Goal: Task Accomplishment & Management: Complete application form

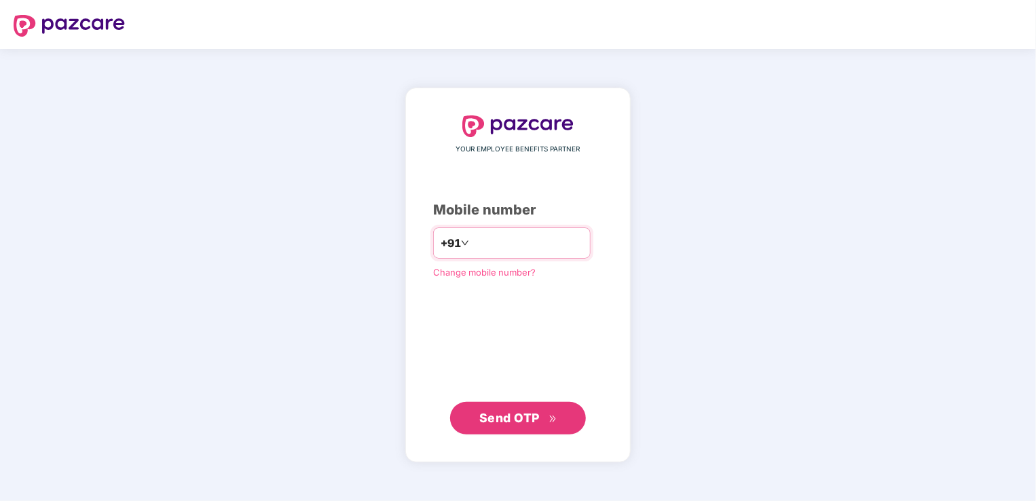
click at [489, 255] on div "+91" at bounding box center [512, 242] width 158 height 31
click at [495, 246] on input "number" at bounding box center [527, 243] width 111 height 22
type input "**********"
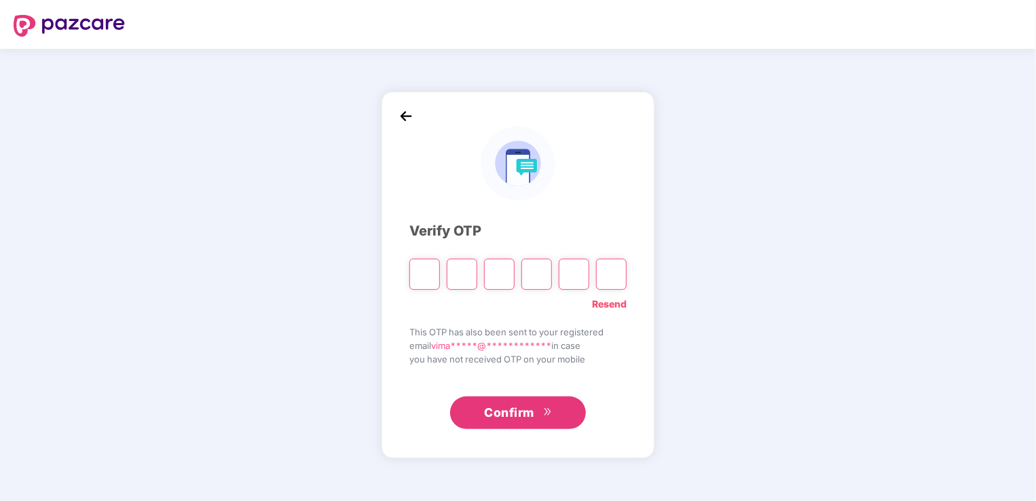
type input "*"
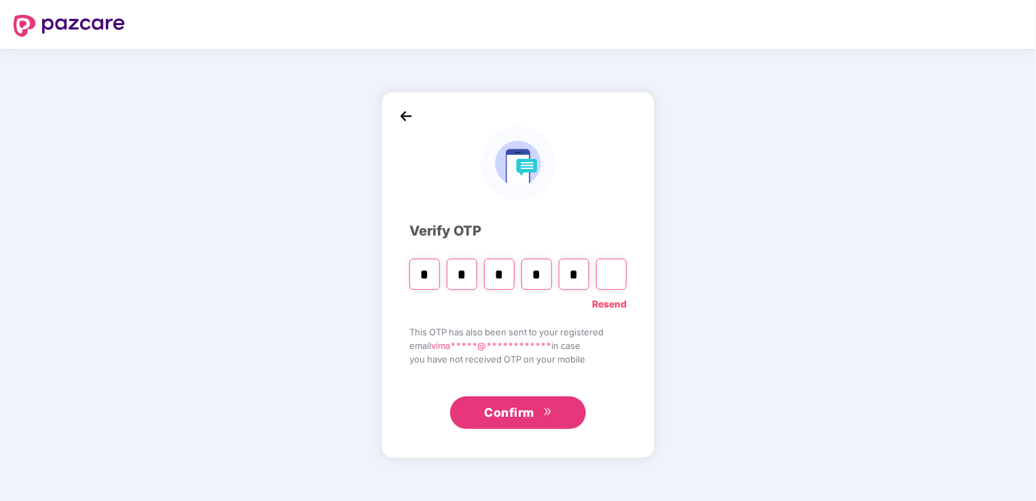
type input "*"
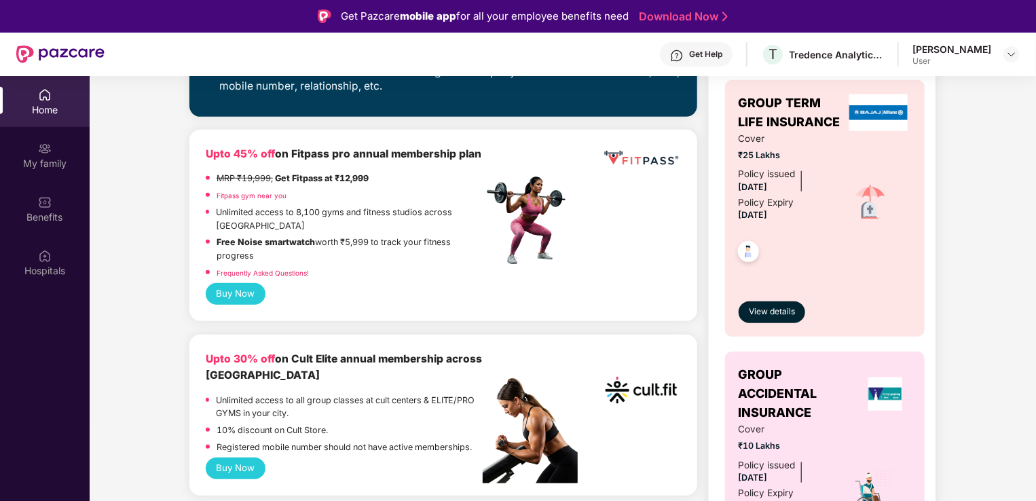
scroll to position [475, 0]
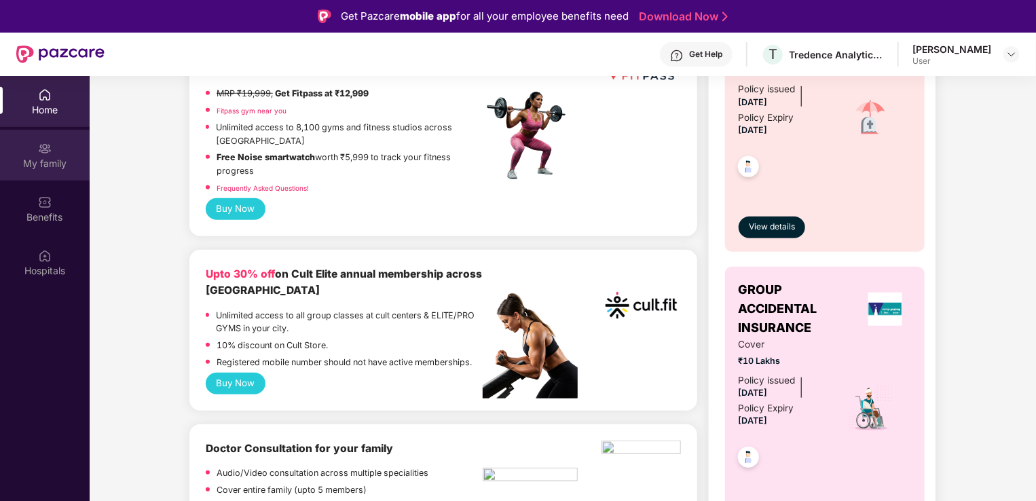
click at [29, 148] on div "My family" at bounding box center [45, 155] width 90 height 51
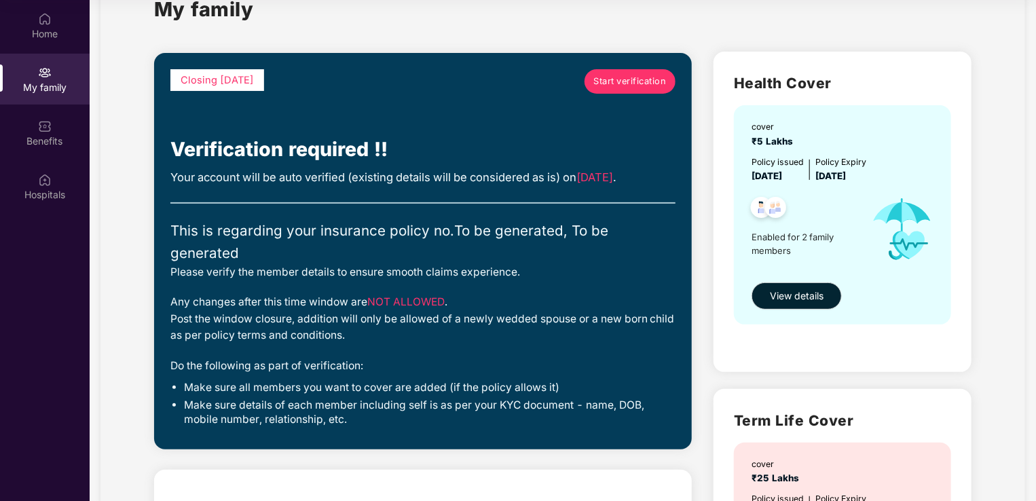
scroll to position [68, 0]
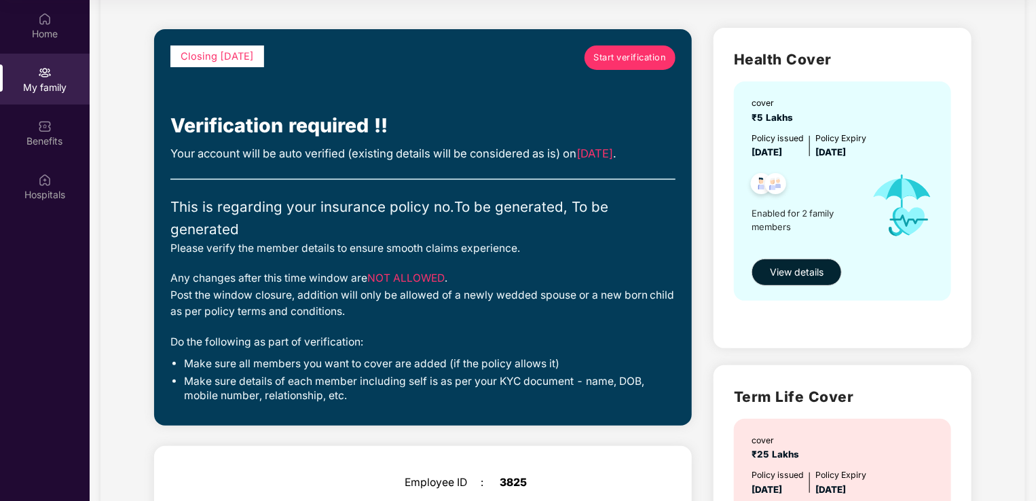
click at [73, 76] on div "My family" at bounding box center [45, 79] width 90 height 51
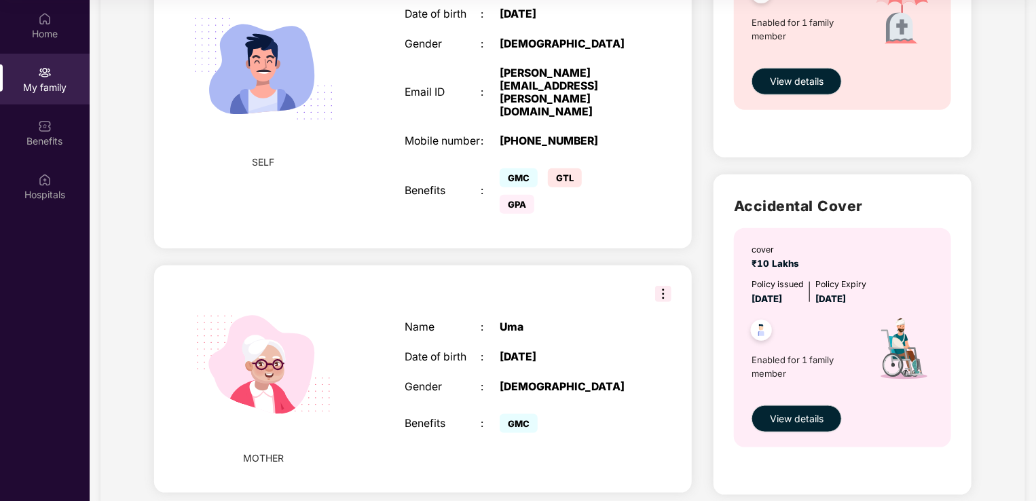
scroll to position [577, 0]
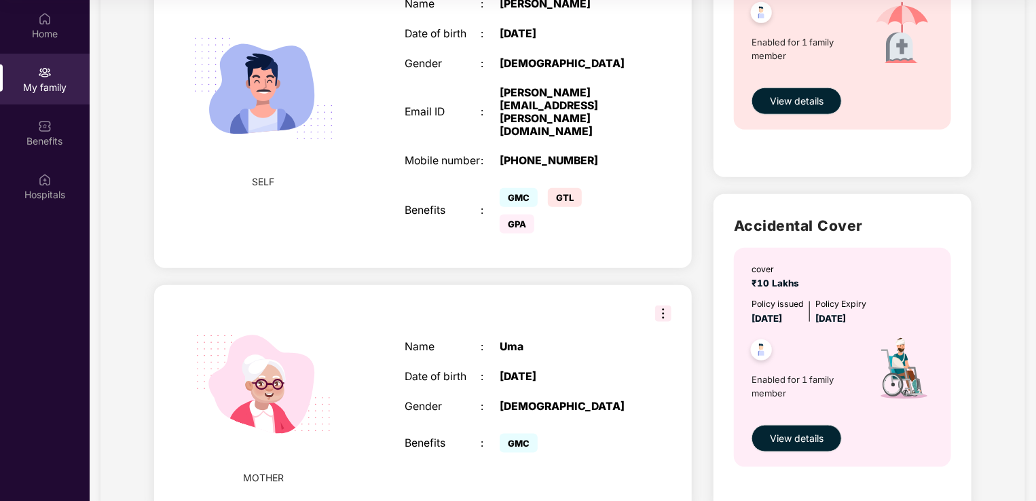
click at [666, 306] on img at bounding box center [663, 314] width 16 height 16
click at [582, 341] on div "Uma" at bounding box center [566, 347] width 133 height 13
click at [29, 33] on div "Home" at bounding box center [45, 34] width 90 height 14
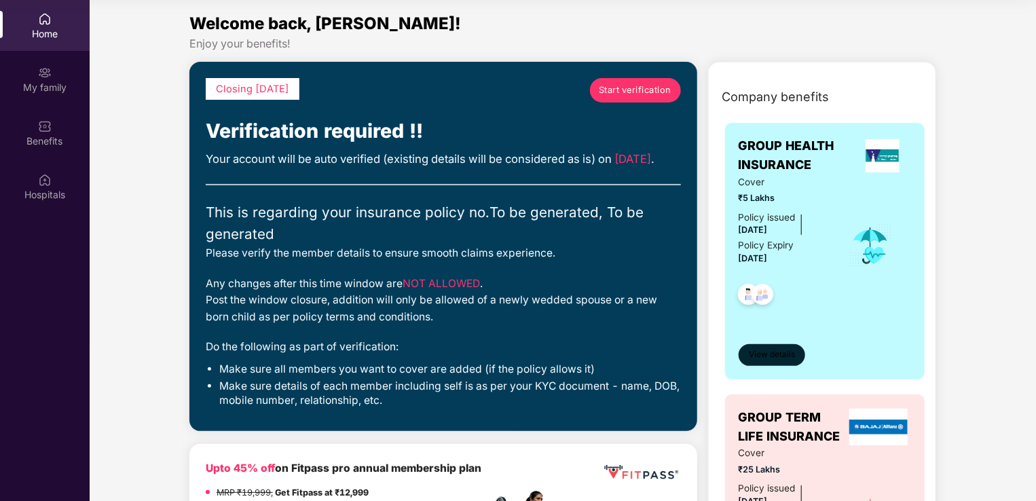
click at [792, 361] on button "View details" at bounding box center [772, 355] width 67 height 22
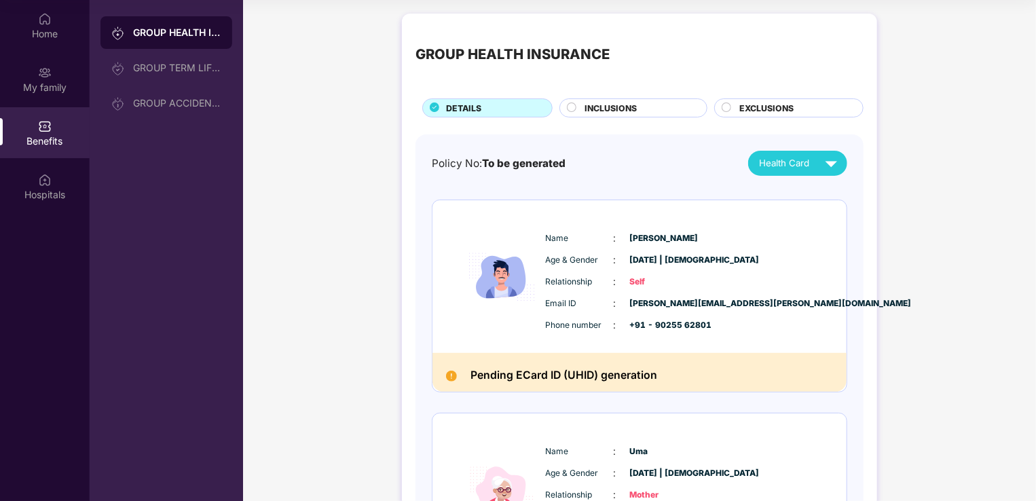
click at [663, 108] on div "INCLUSIONS" at bounding box center [640, 109] width 122 height 15
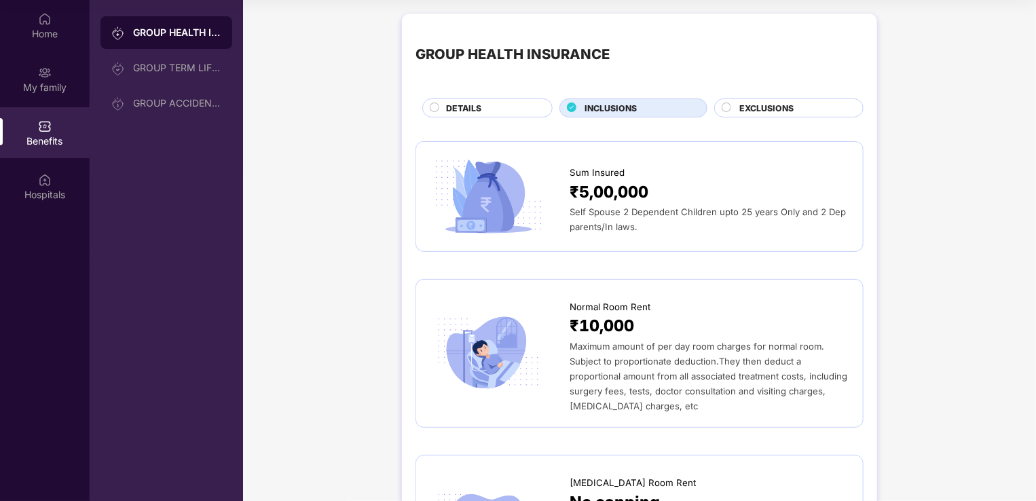
click at [470, 101] on div "DETAILS" at bounding box center [487, 107] width 130 height 19
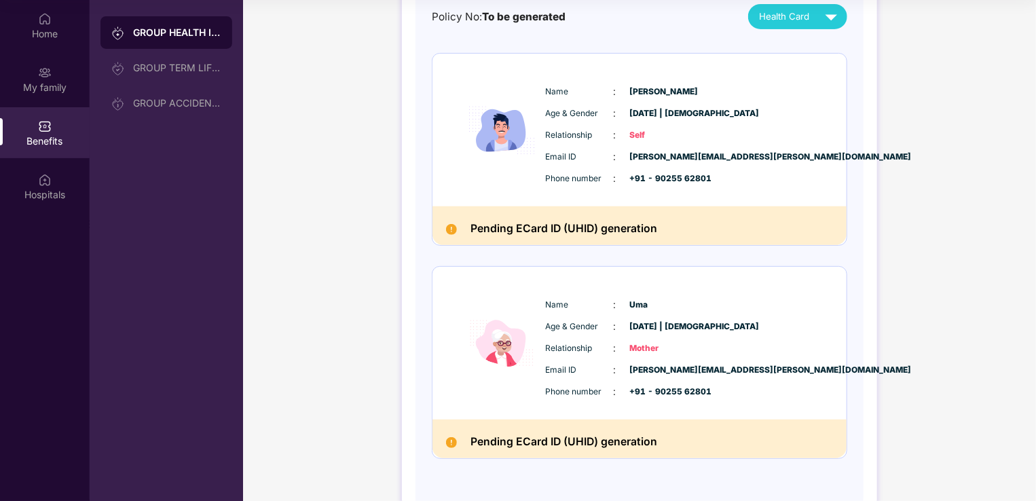
scroll to position [187, 0]
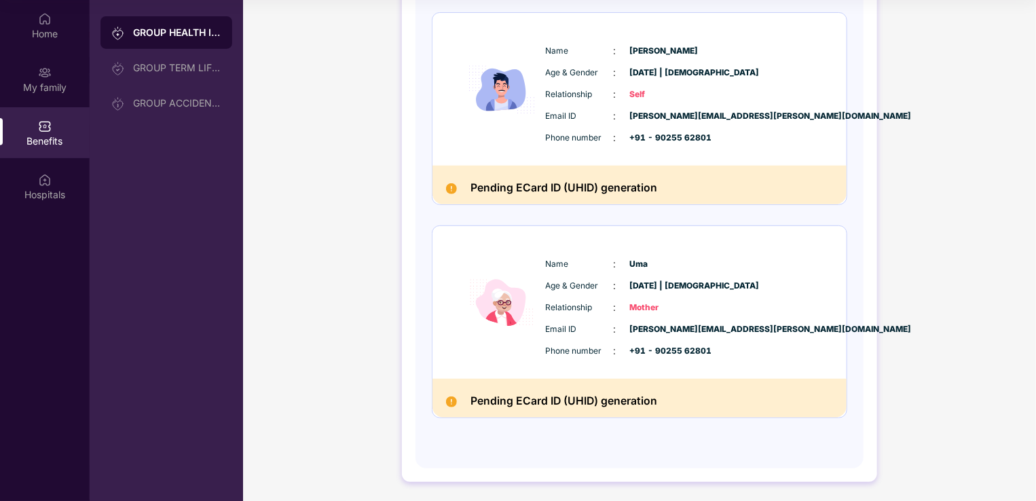
click at [614, 376] on div "Name : [PERSON_NAME] Age & Gender : [DATE] | [DEMOGRAPHIC_DATA] Relationship : …" at bounding box center [640, 302] width 414 height 153
drag, startPoint x: 728, startPoint y: 392, endPoint x: 508, endPoint y: 391, distance: 220.0
click at [508, 391] on div "Pending ECard ID (UHID) generation" at bounding box center [640, 398] width 414 height 39
click at [202, 68] on div "GROUP TERM LIFE INSURANCE" at bounding box center [177, 67] width 88 height 11
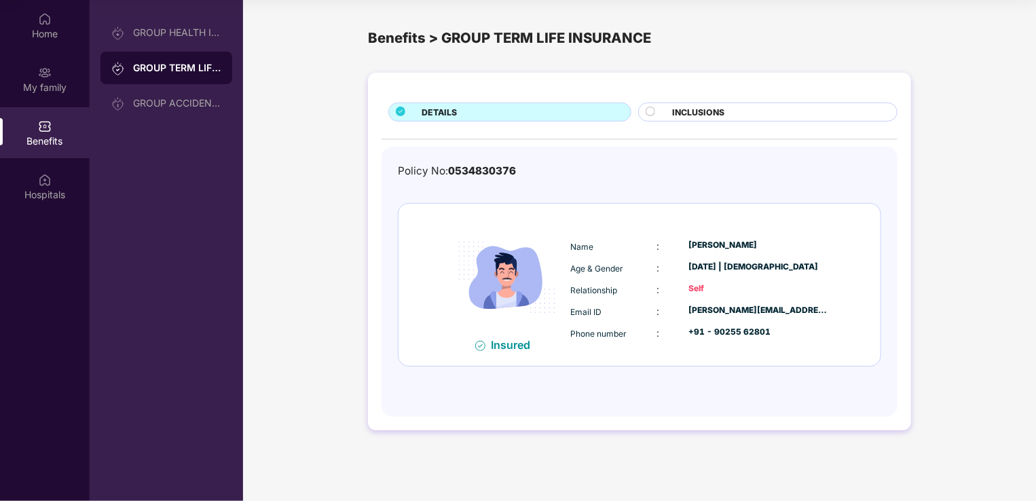
click at [796, 120] on div "INCLUSIONS" at bounding box center [778, 113] width 224 height 15
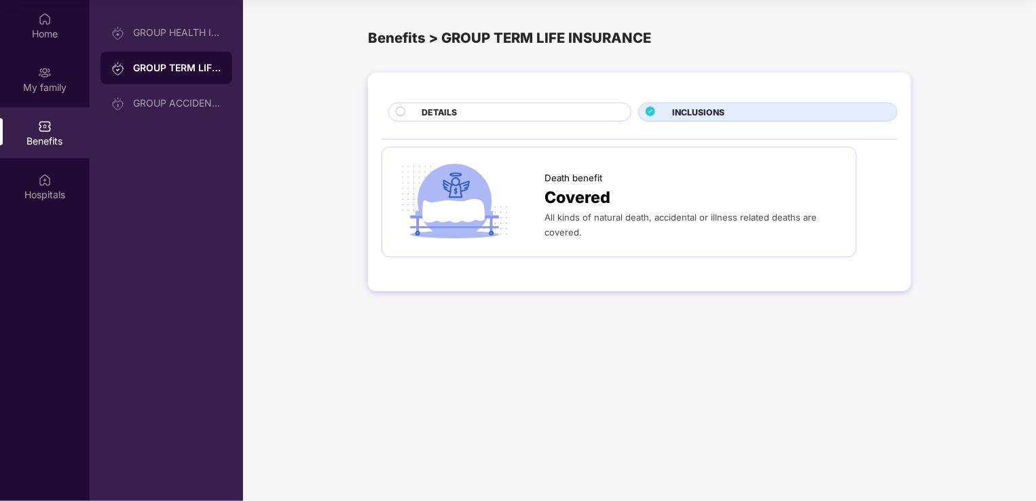
click at [606, 116] on div "DETAILS" at bounding box center [519, 113] width 209 height 15
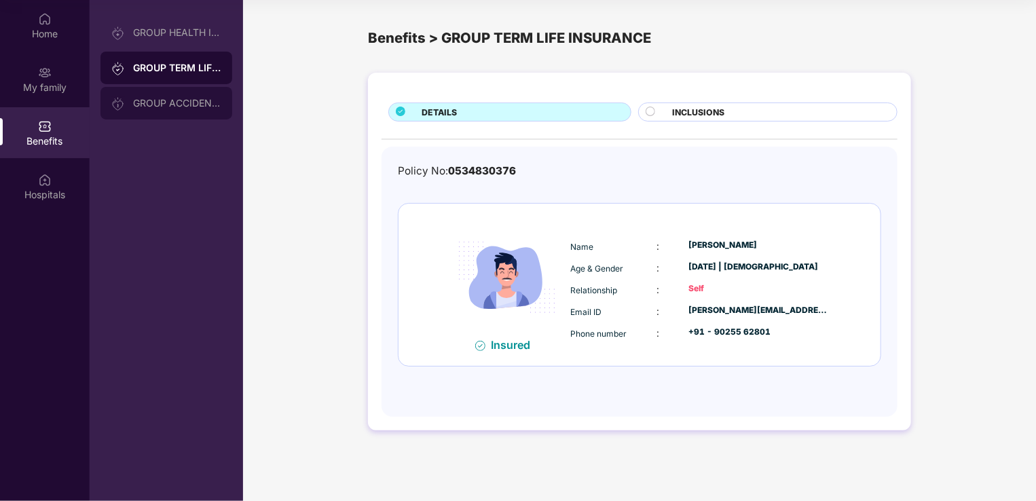
click at [193, 113] on div "GROUP ACCIDENTAL INSURANCE" at bounding box center [167, 103] width 132 height 33
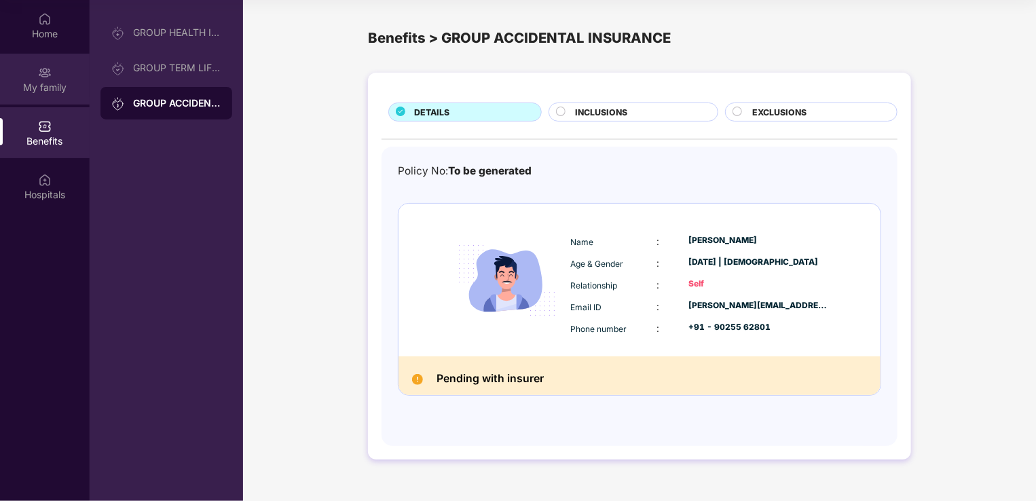
click at [41, 76] on img at bounding box center [45, 73] width 14 height 14
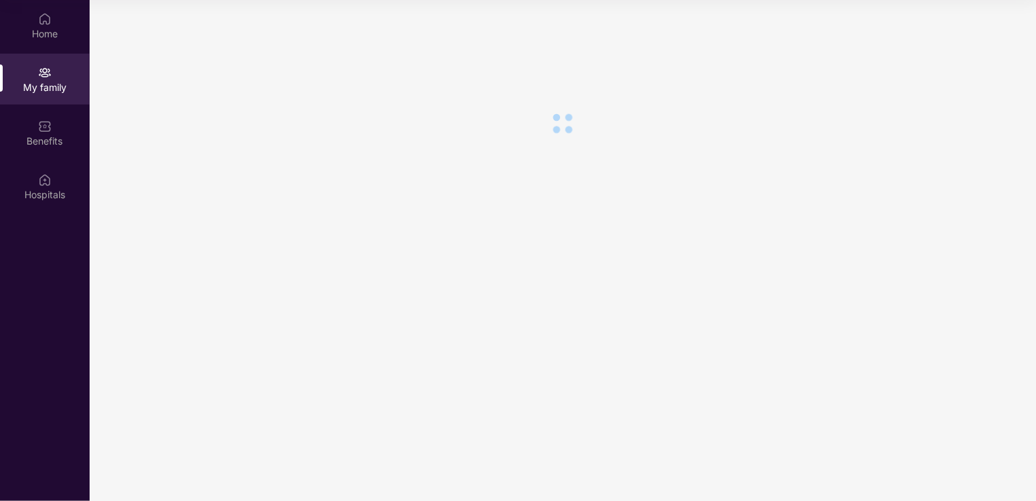
click at [65, 21] on div "Home" at bounding box center [45, 25] width 90 height 51
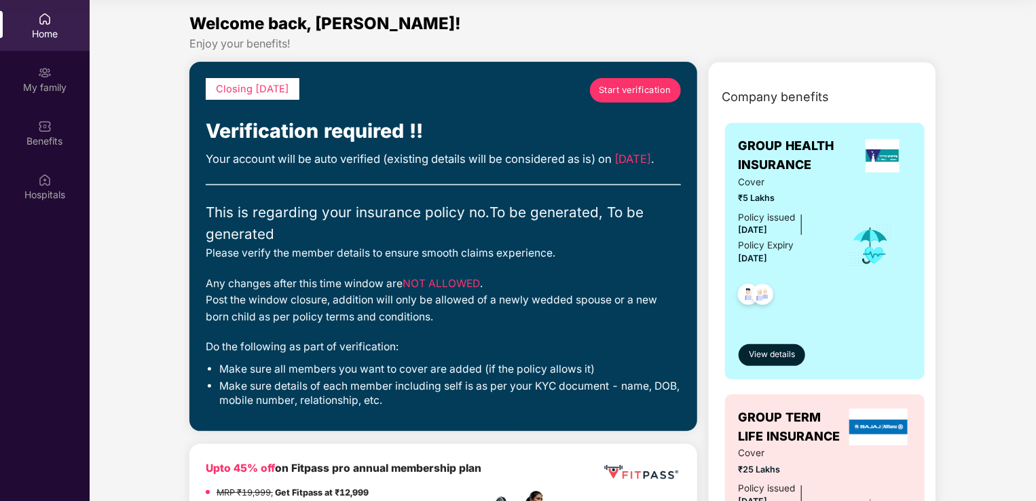
click at [54, 24] on div "Home" at bounding box center [45, 25] width 90 height 51
click at [673, 98] on link "Start verification" at bounding box center [635, 90] width 91 height 24
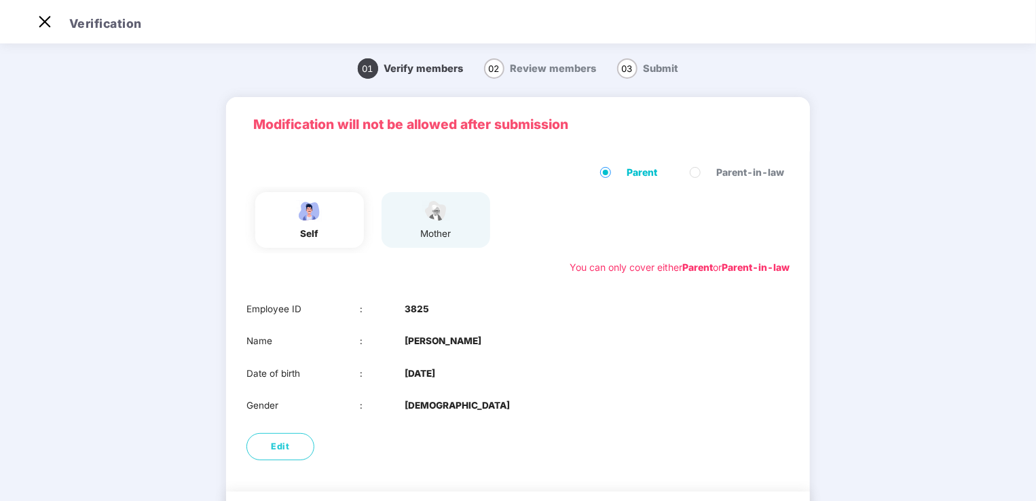
click at [494, 77] on span "02" at bounding box center [494, 68] width 20 height 20
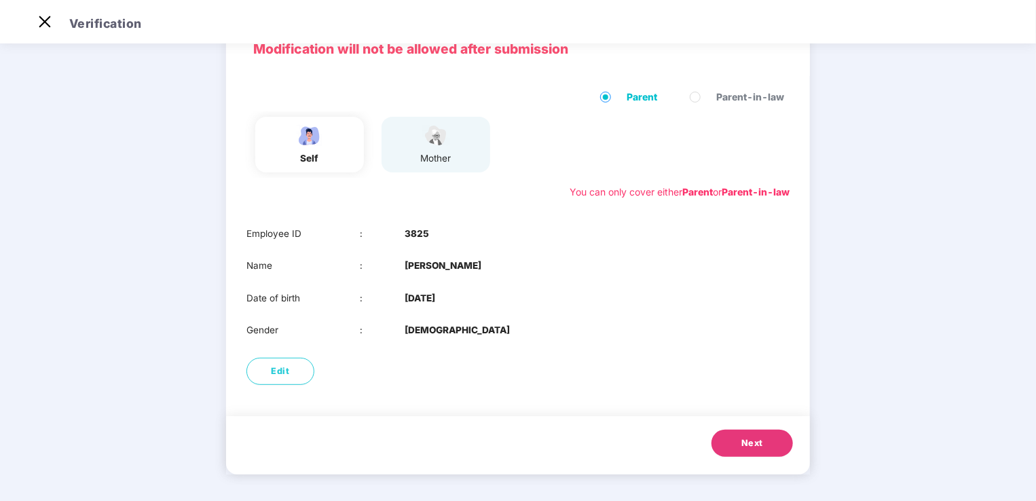
scroll to position [76, 0]
click at [723, 445] on button "Next" at bounding box center [752, 442] width 81 height 27
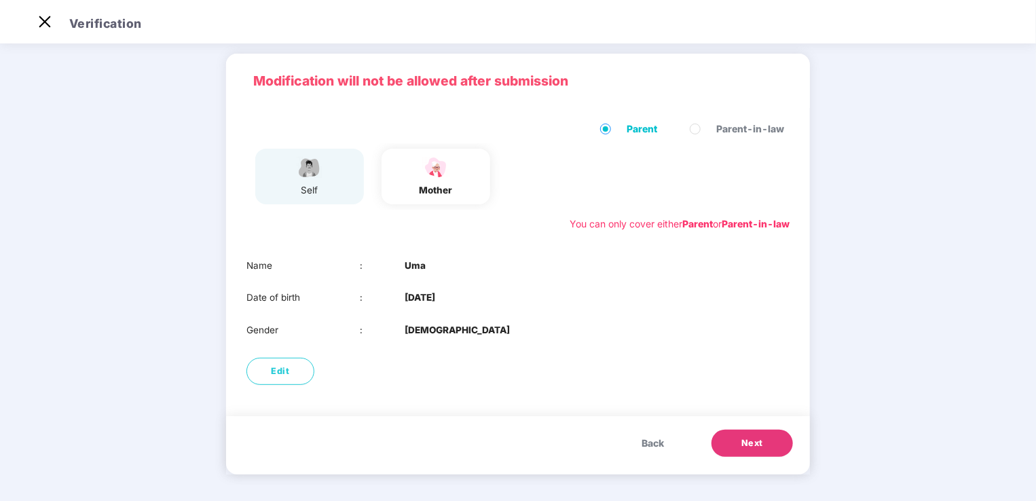
click at [774, 438] on button "Next" at bounding box center [752, 443] width 81 height 27
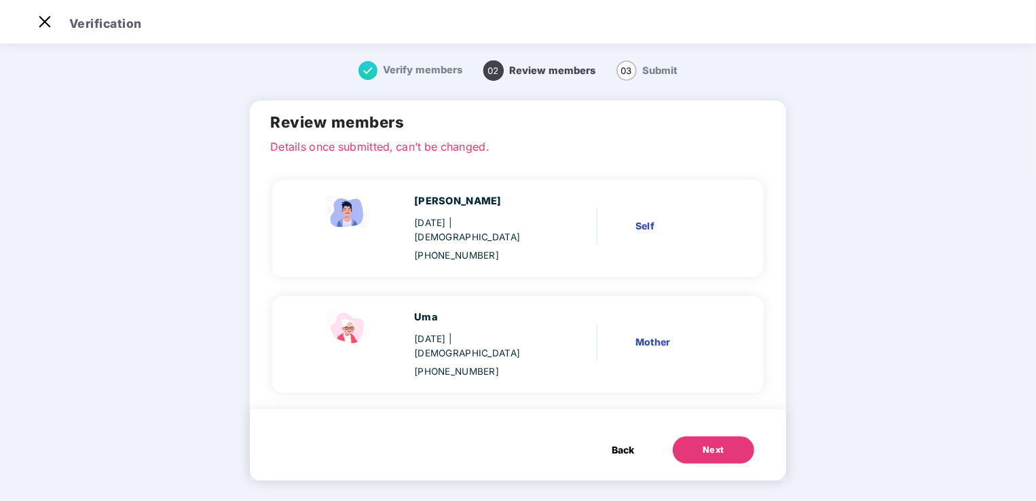
click at [723, 437] on button "Next" at bounding box center [713, 450] width 81 height 27
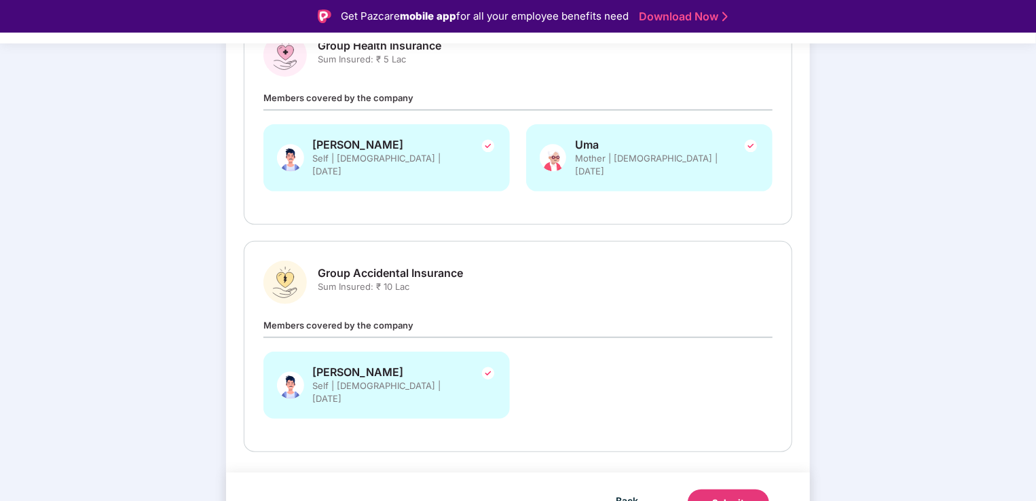
click at [716, 158] on div "Uma Mother | [DEMOGRAPHIC_DATA] | [DATE]" at bounding box center [649, 157] width 247 height 67
click at [752, 143] on img at bounding box center [751, 146] width 16 height 16
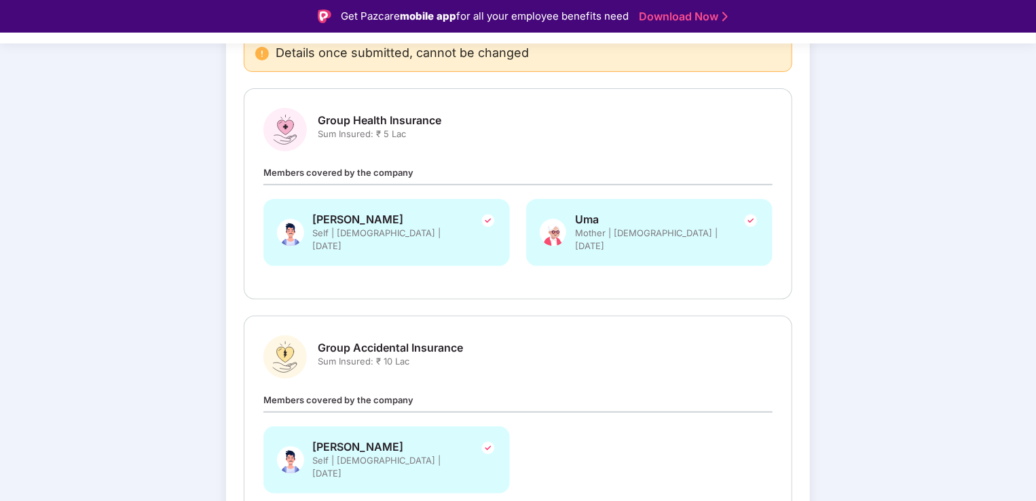
scroll to position [223, 0]
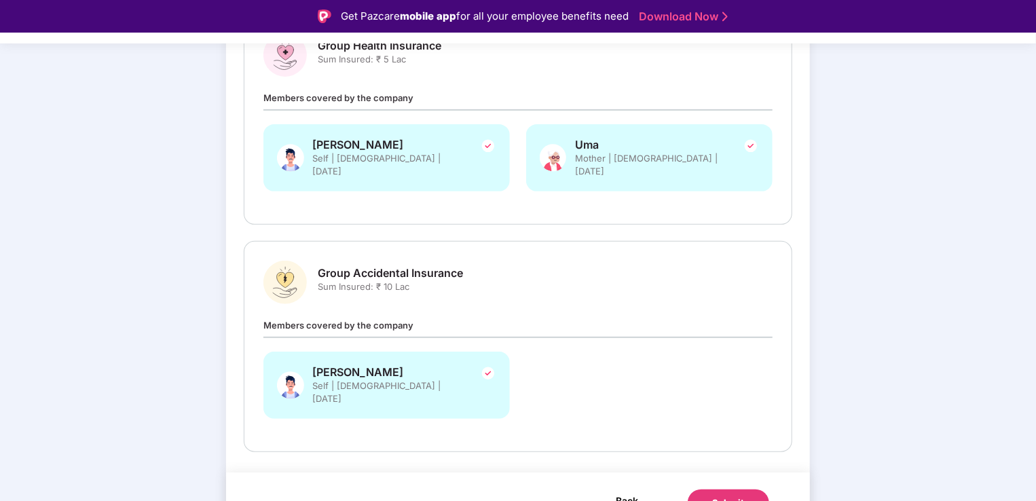
click at [630, 492] on span "Back" at bounding box center [628, 500] width 22 height 17
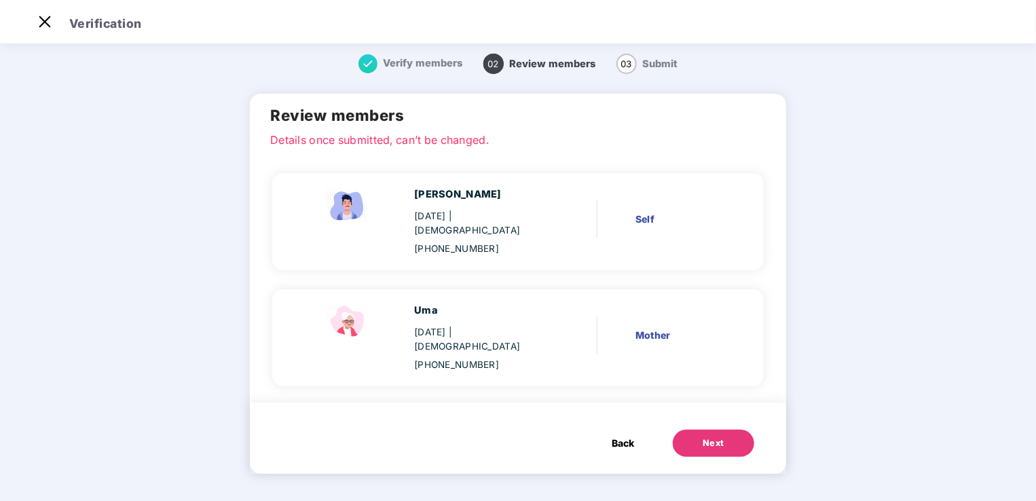
scroll to position [0, 0]
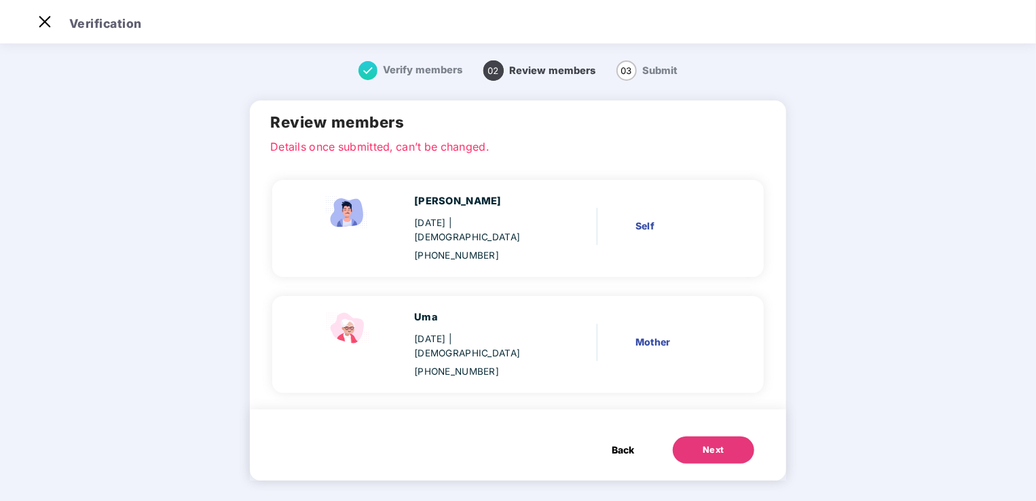
click at [625, 443] on span "Back" at bounding box center [623, 450] width 22 height 15
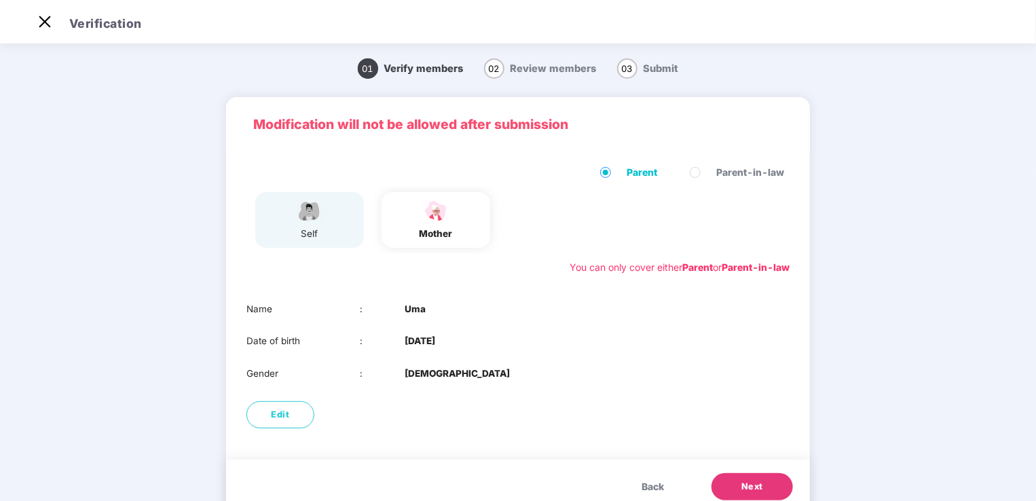
click at [646, 479] on span "Back" at bounding box center [653, 486] width 22 height 15
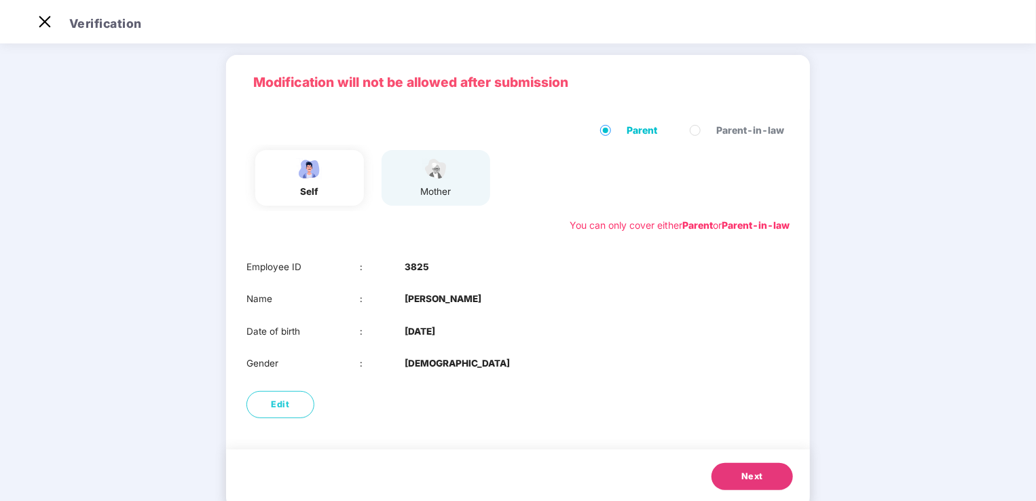
scroll to position [76, 0]
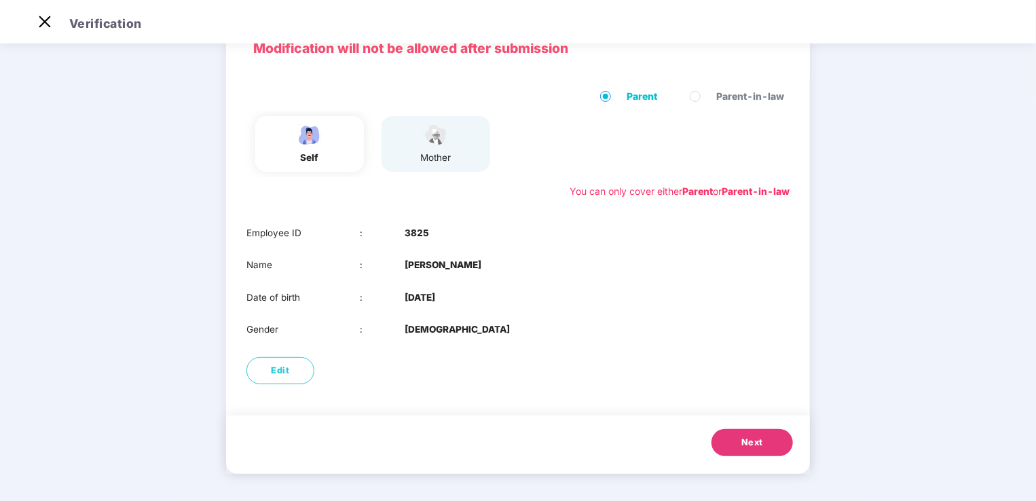
click at [440, 160] on div "mother" at bounding box center [436, 158] width 34 height 14
click at [772, 444] on button "Next" at bounding box center [752, 442] width 81 height 27
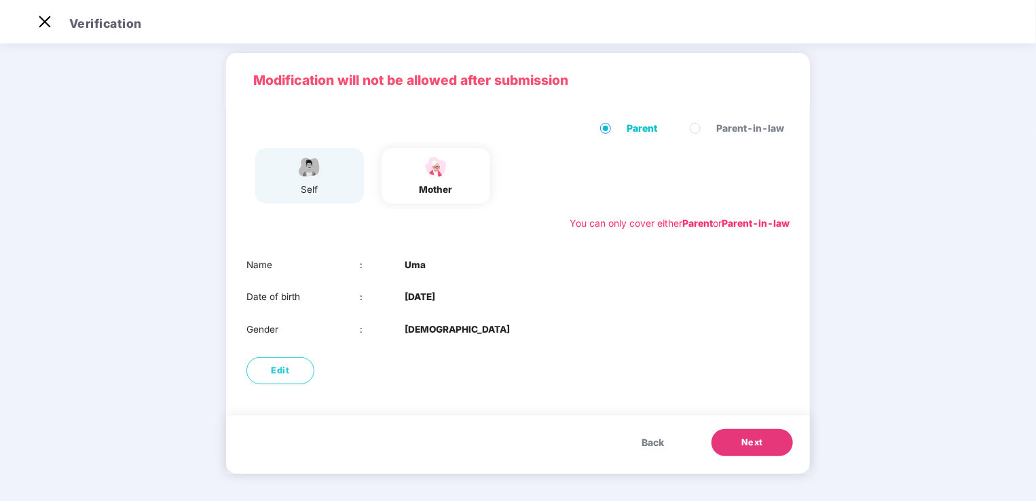
scroll to position [43, 0]
click at [298, 365] on button "Edit" at bounding box center [281, 371] width 68 height 27
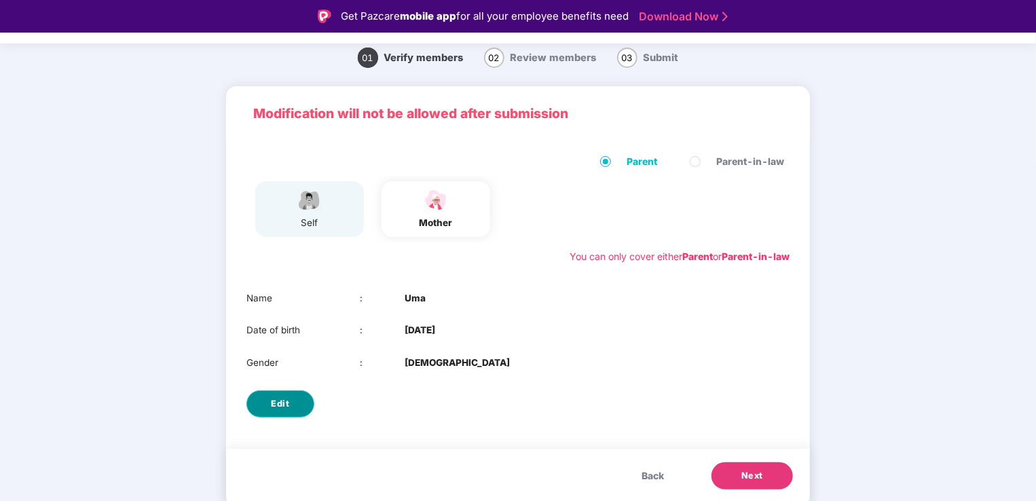
select select "******"
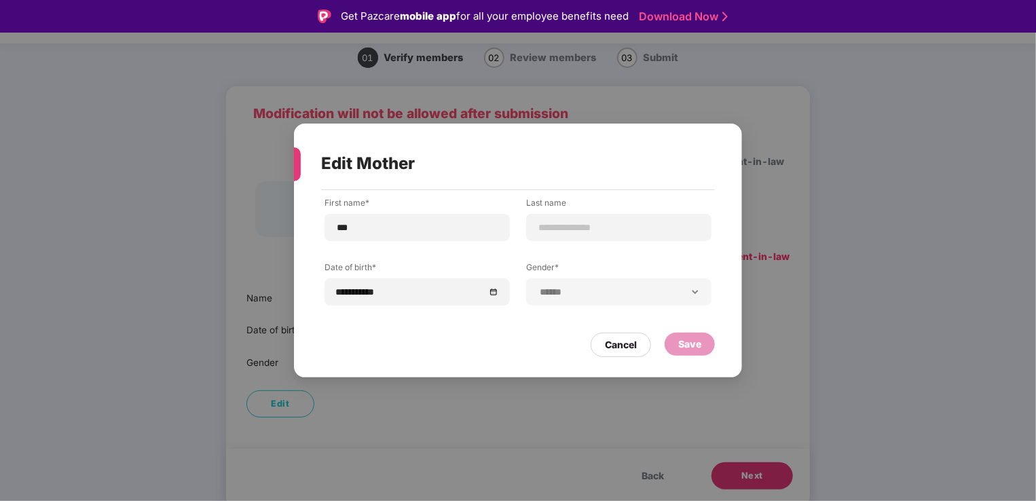
click at [297, 162] on div at bounding box center [294, 164] width 14 height 34
click at [633, 338] on div "Cancel" at bounding box center [621, 345] width 32 height 15
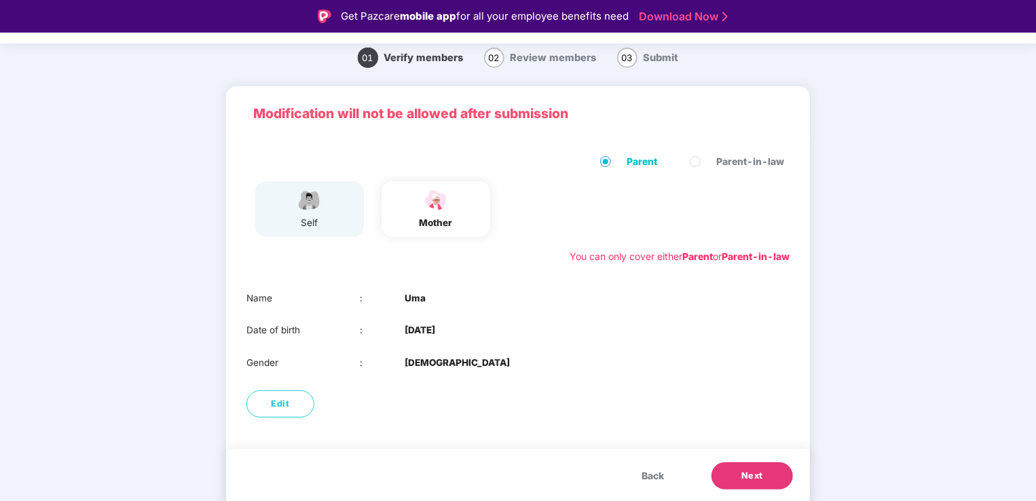
scroll to position [33, 0]
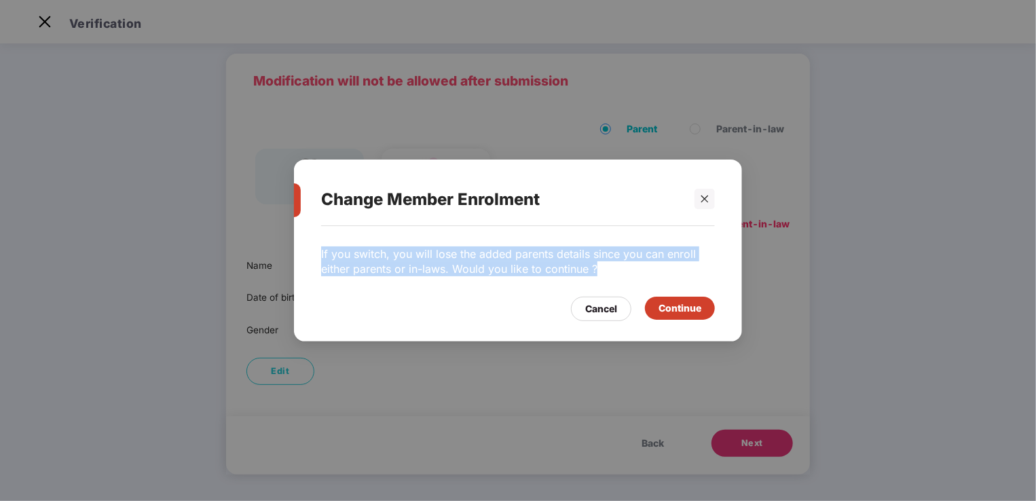
drag, startPoint x: 306, startPoint y: 249, endPoint x: 643, endPoint y: 265, distance: 337.9
click at [643, 265] on div "If you switch, you will lose the added parents details since you can enroll eit…" at bounding box center [518, 277] width 448 height 102
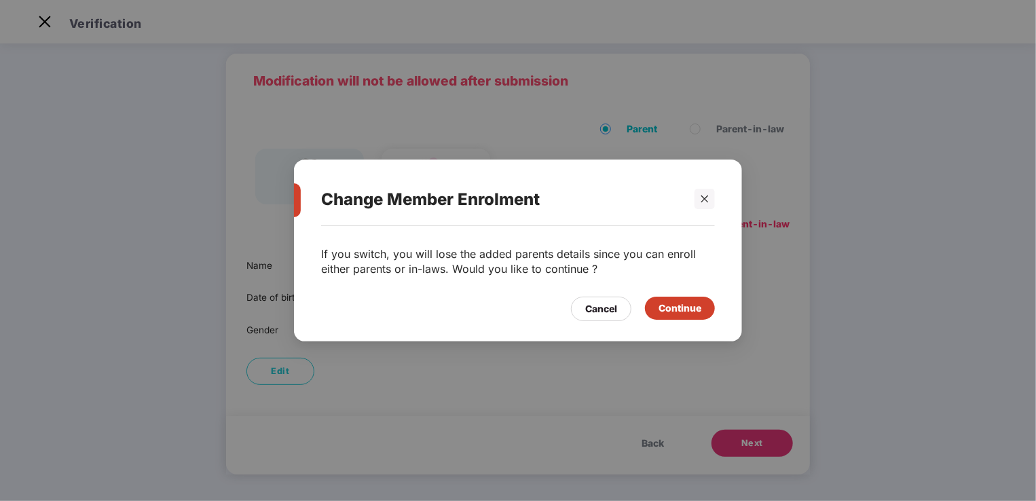
drag, startPoint x: 643, startPoint y: 265, endPoint x: 535, endPoint y: 314, distance: 118.5
click at [535, 314] on div "Cancel Continue" at bounding box center [518, 305] width 394 height 31
click at [599, 306] on div "Cancel" at bounding box center [601, 309] width 32 height 15
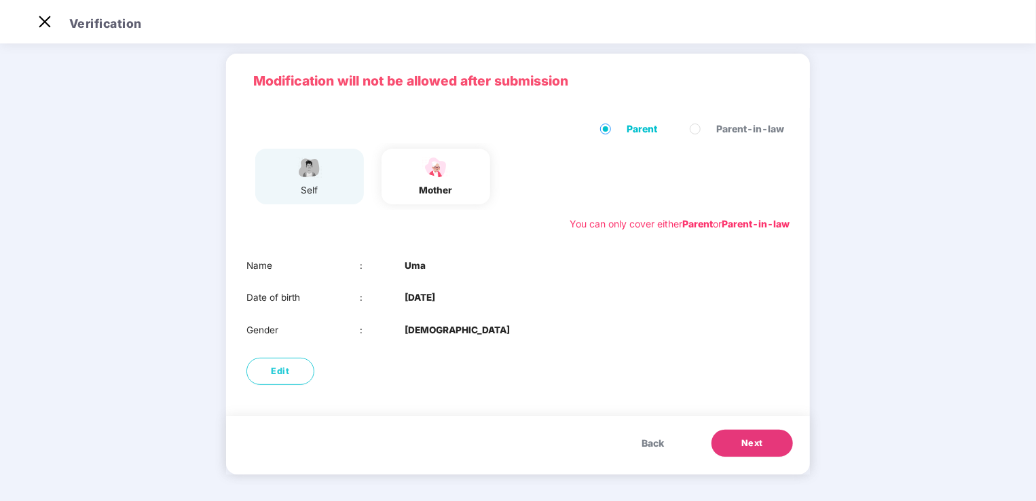
click at [682, 221] on b "Parent" at bounding box center [697, 224] width 31 height 12
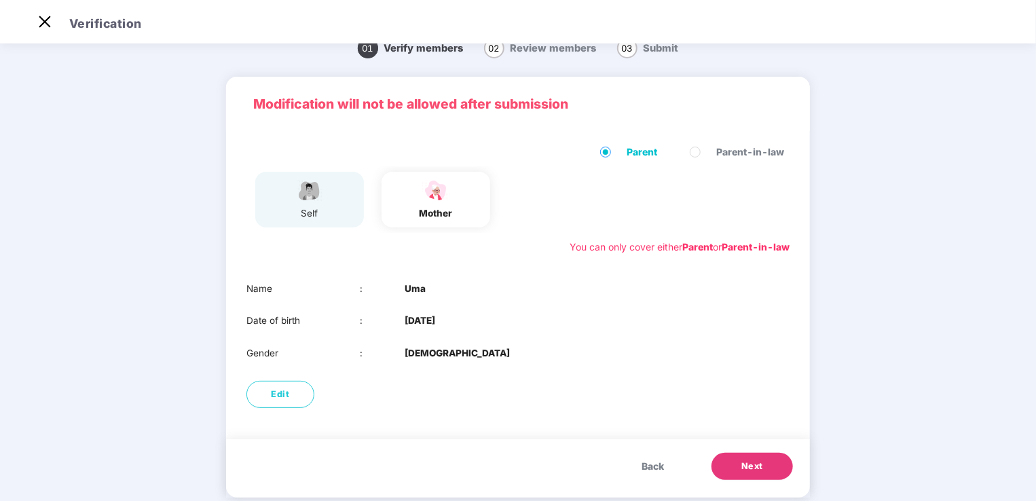
scroll to position [0, 0]
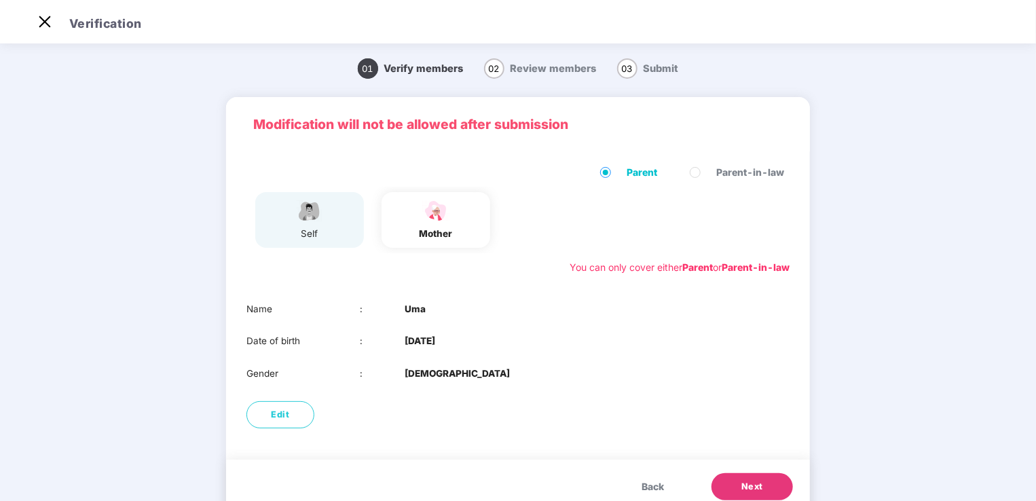
click at [649, 485] on span "Back" at bounding box center [653, 486] width 22 height 15
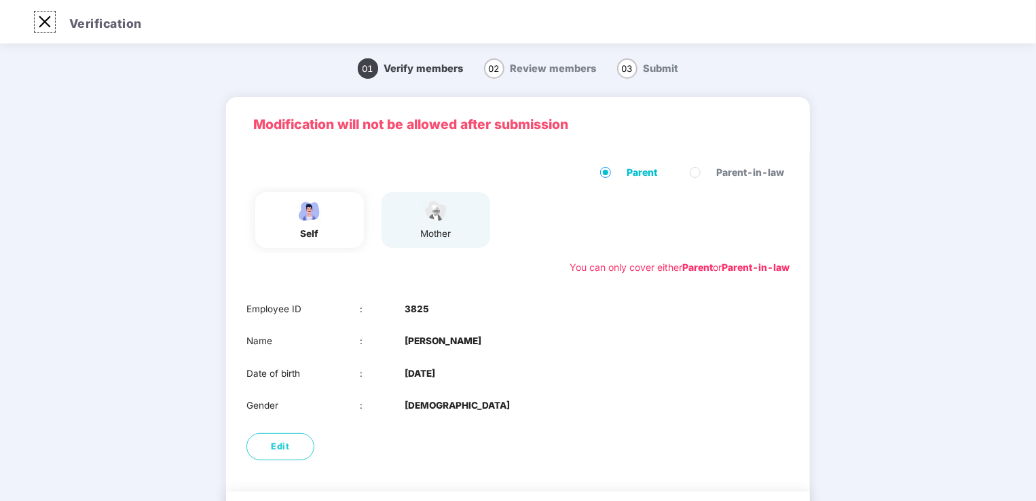
click at [50, 20] on img at bounding box center [45, 22] width 22 height 22
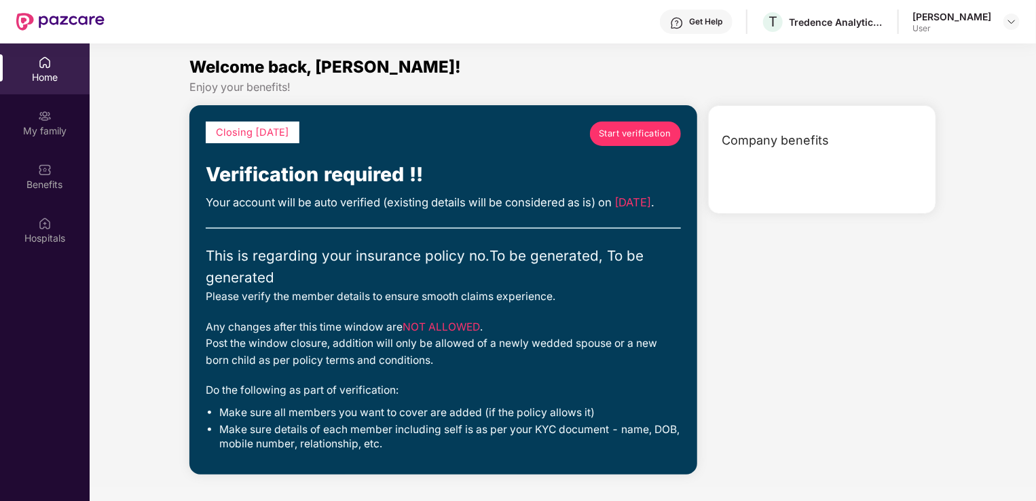
scroll to position [76, 0]
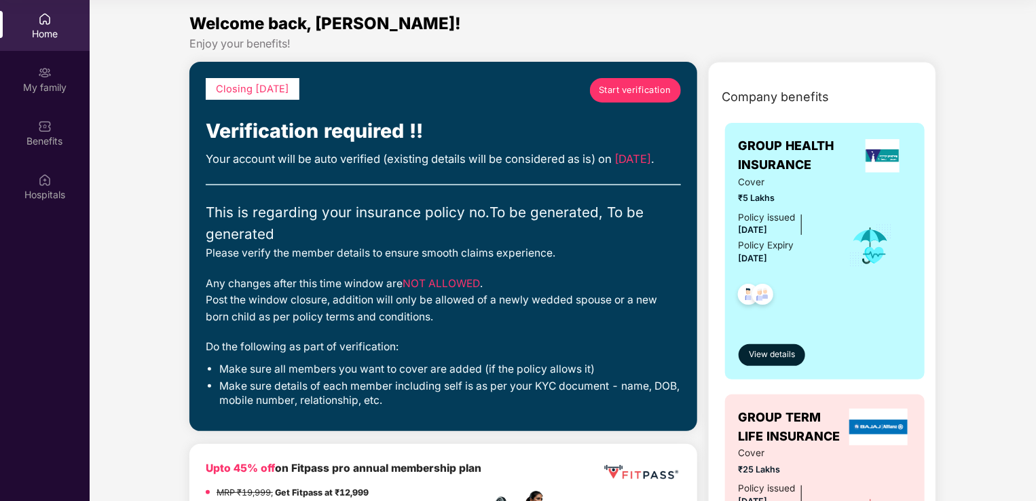
click at [62, 118] on div "Benefits" at bounding box center [45, 132] width 90 height 51
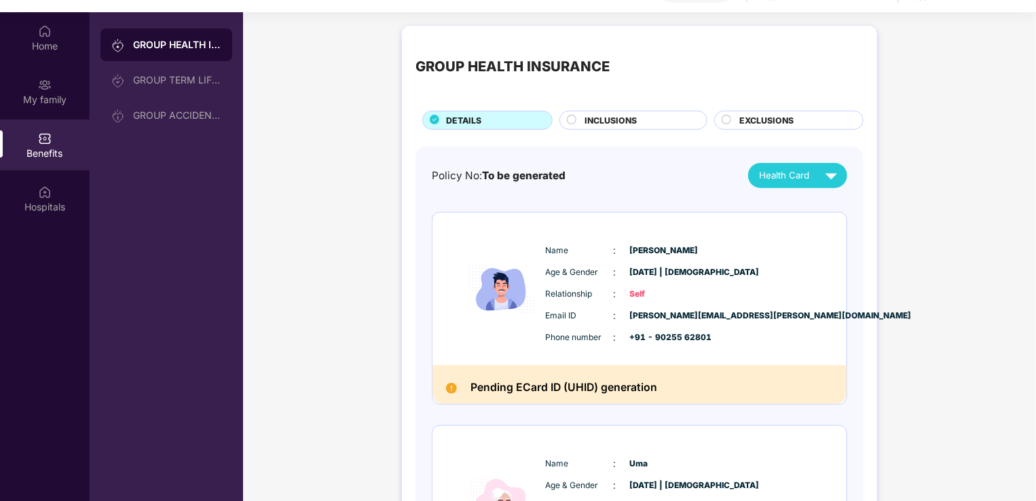
scroll to position [76, 0]
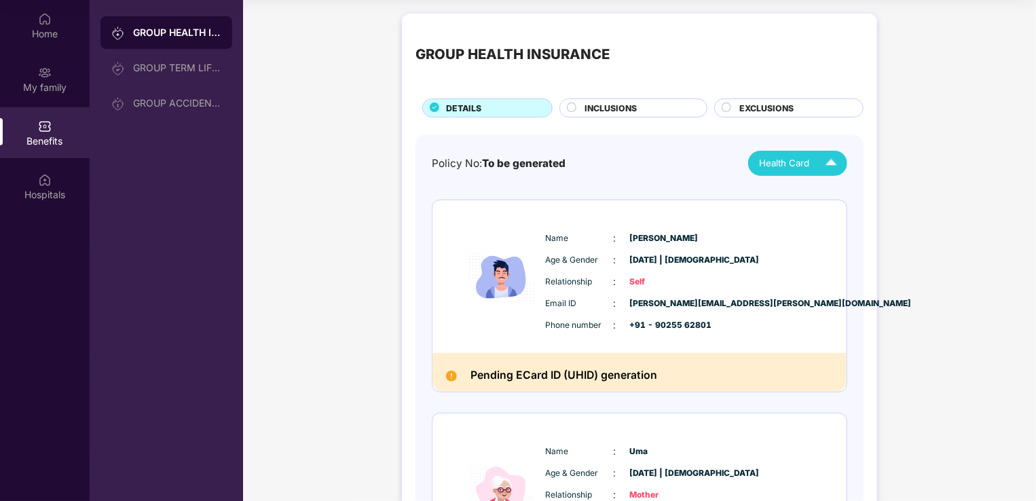
click at [816, 156] on div "Health Card" at bounding box center [801, 163] width 84 height 24
click at [815, 156] on div "Health Card" at bounding box center [801, 163] width 84 height 24
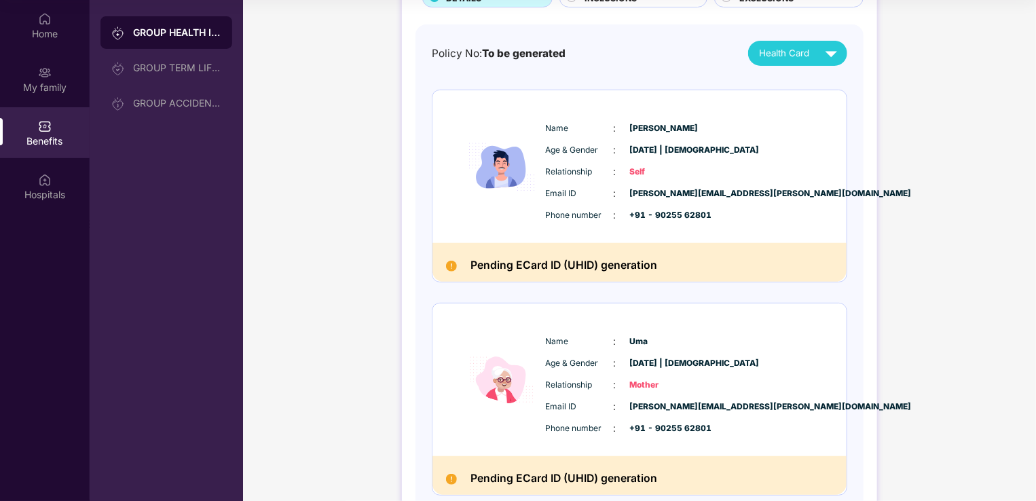
scroll to position [187, 0]
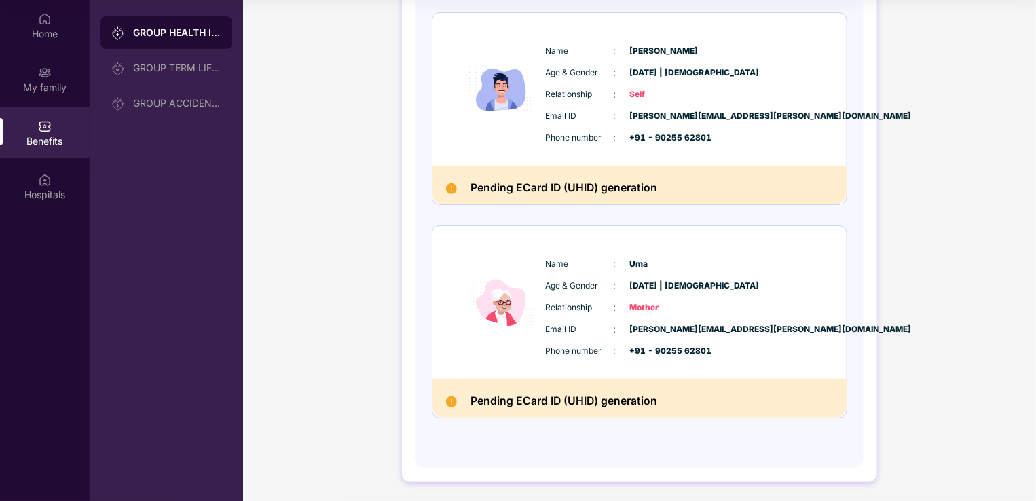
click at [591, 435] on div "Policy No: To be generated Health Card Name : [PERSON_NAME] Age & Gender : [DAT…" at bounding box center [640, 200] width 416 height 475
click at [71, 181] on div "Hospitals" at bounding box center [45, 186] width 90 height 51
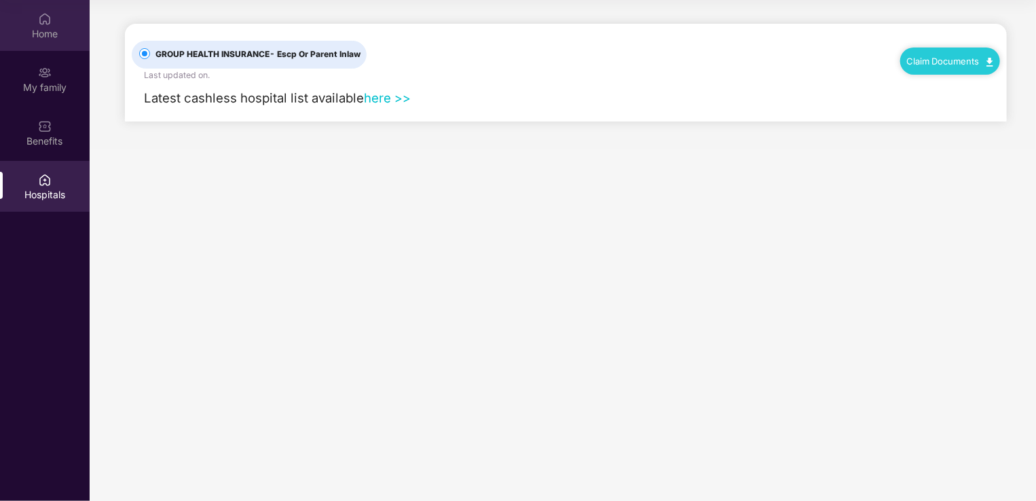
click at [29, 23] on div "Home" at bounding box center [45, 25] width 90 height 51
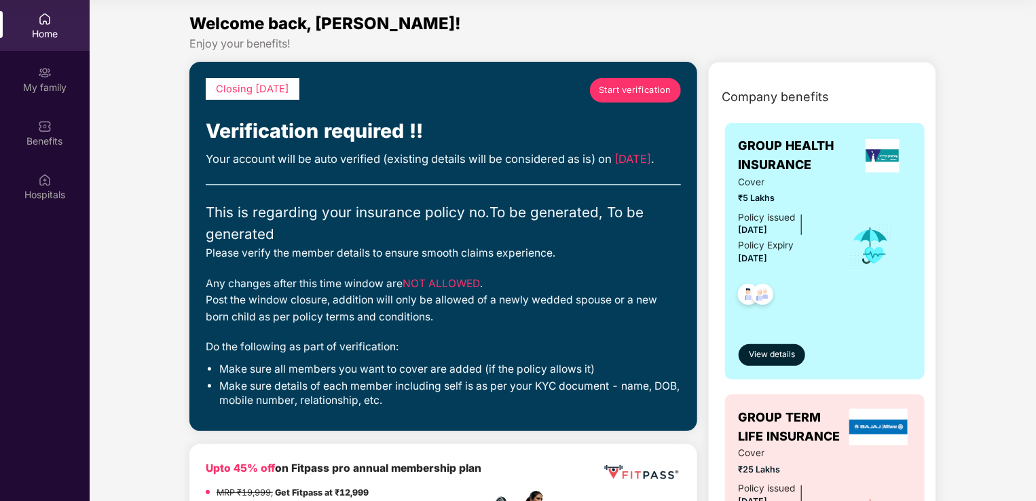
click at [259, 33] on div "Welcome back, [PERSON_NAME]!" at bounding box center [562, 24] width 747 height 26
click at [276, 80] on div "Closing [DATE]" at bounding box center [253, 89] width 94 height 22
click at [280, 134] on div "Verification required !!" at bounding box center [443, 131] width 475 height 31
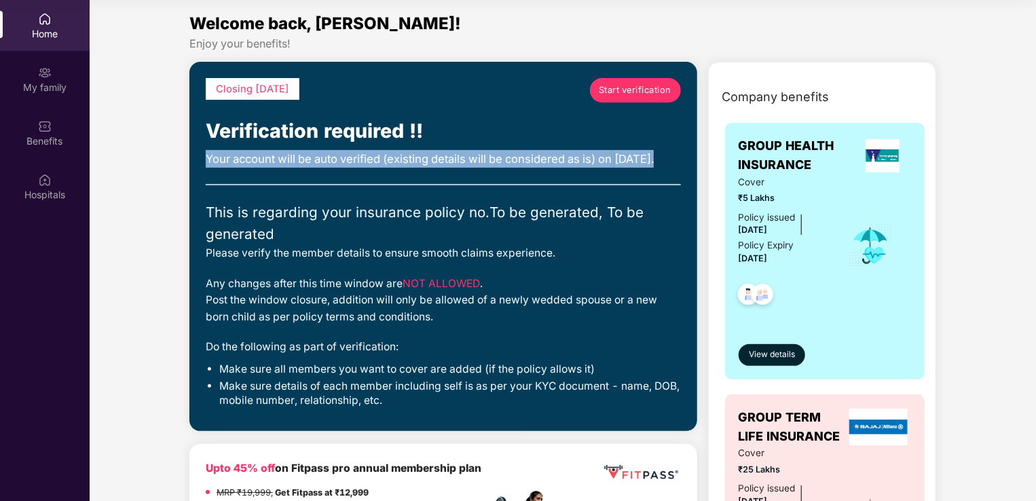
drag, startPoint x: 196, startPoint y: 155, endPoint x: 591, endPoint y: 184, distance: 396.3
click at [591, 184] on div "Closing [DATE] Start verification Verification required !! Your account will be…" at bounding box center [443, 246] width 508 height 369
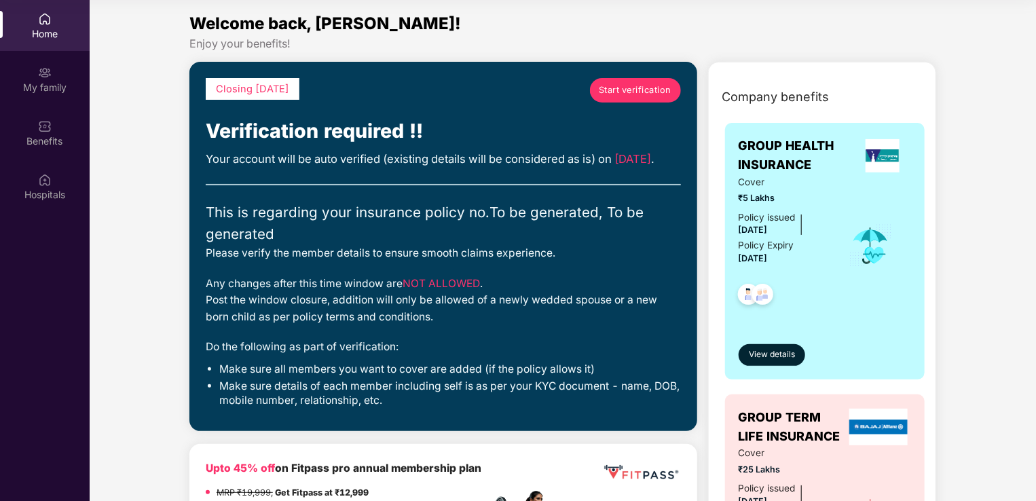
drag, startPoint x: 591, startPoint y: 184, endPoint x: 557, endPoint y: 211, distance: 43.6
click at [557, 211] on div "Closing [DATE] Start verification Verification required !! Your account will be…" at bounding box center [443, 246] width 475 height 337
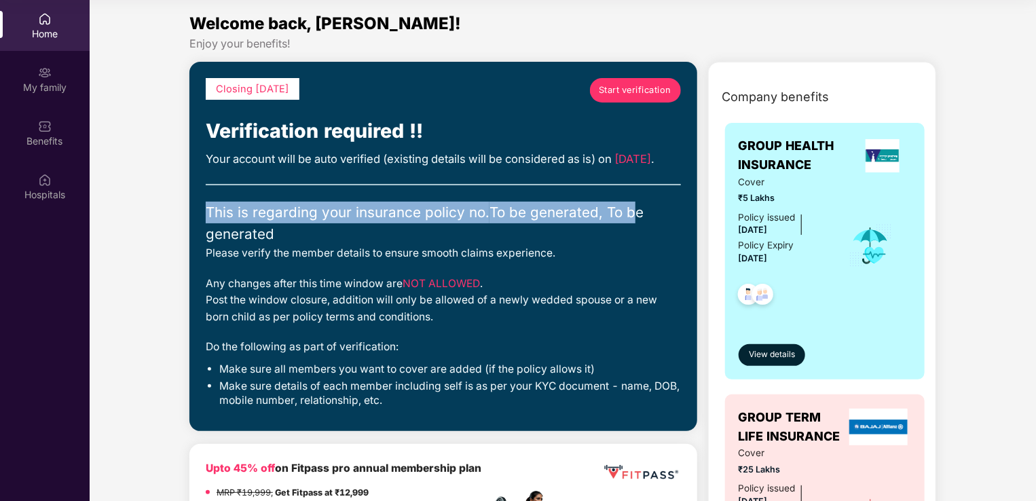
drag, startPoint x: 630, startPoint y: 238, endPoint x: 106, endPoint y: 214, distance: 524.2
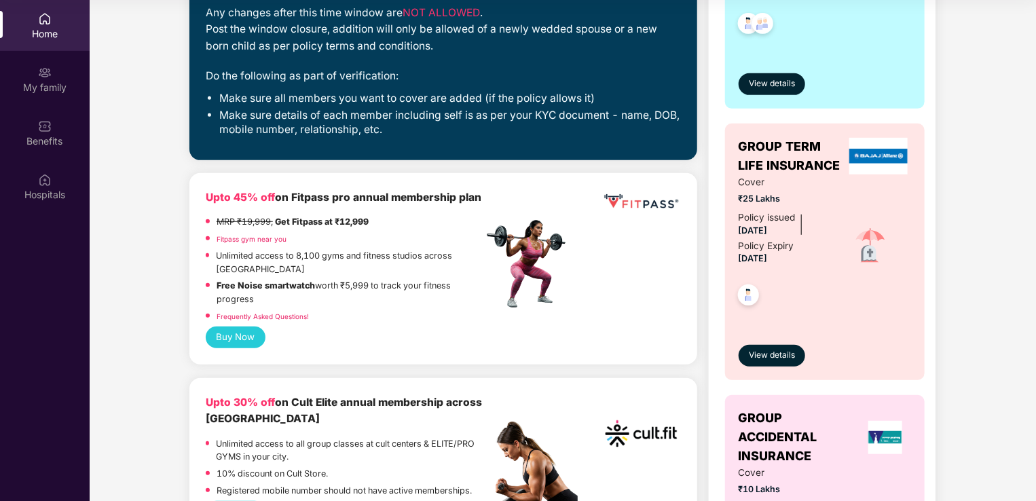
scroll to position [272, 0]
